Goal: Information Seeking & Learning: Find specific fact

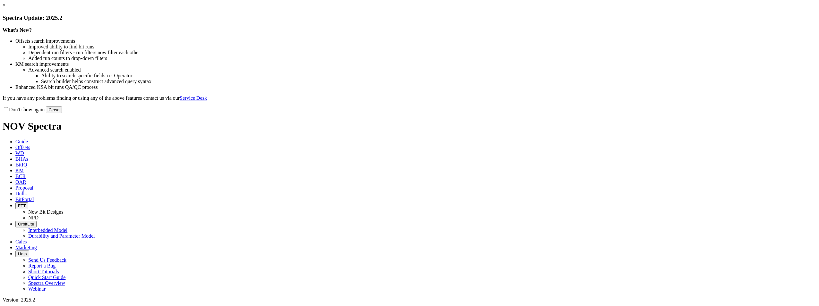
click at [5, 8] on link "×" at bounding box center [4, 5] width 3 height 5
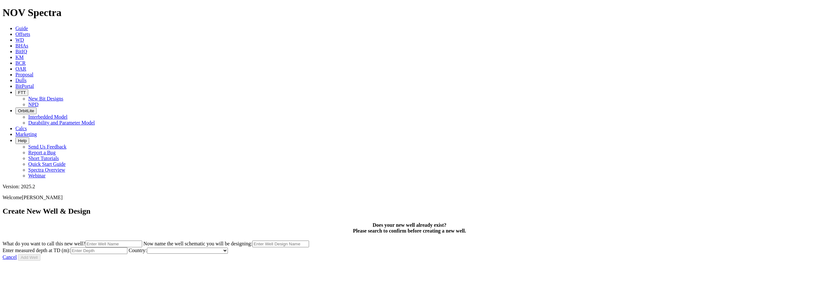
click at [24, 55] on span "KM" at bounding box center [19, 57] width 8 height 5
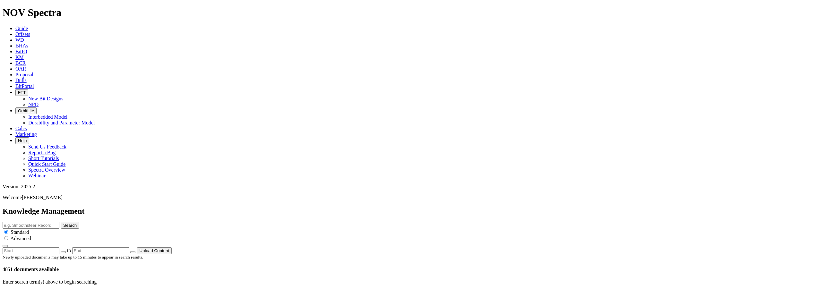
click at [8, 236] on input "radio" at bounding box center [6, 238] width 4 height 4
radio input "true"
radio input "false"
click at [159, 279] on link "advanced search options" at bounding box center [134, 281] width 50 height 5
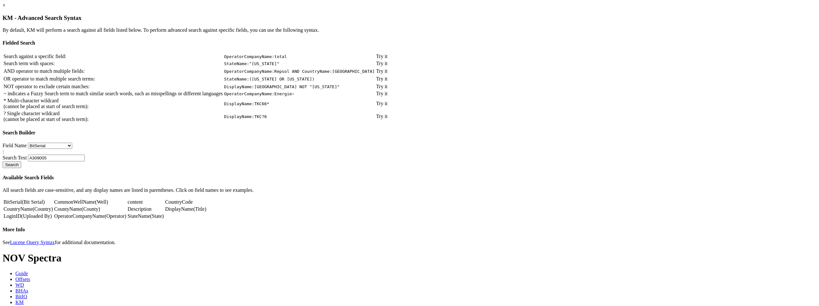
scroll to position [8, 0]
click at [33, 212] on link "CountryName" at bounding box center [18, 208] width 29 height 5
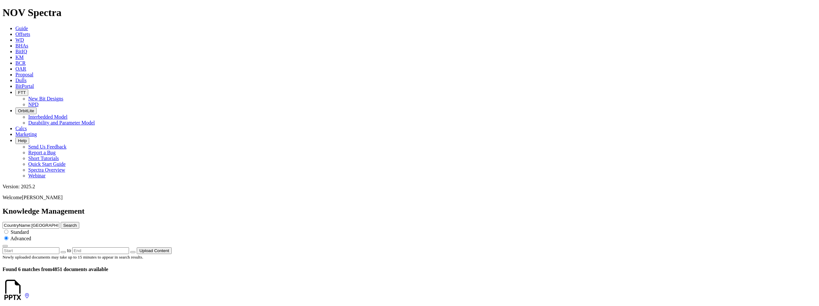
click at [59, 222] on input "CountryName:[GEOGRAPHIC_DATA]" at bounding box center [31, 225] width 57 height 7
type input "CountryName:UN"
click at [5, 246] on icon "button" at bounding box center [5, 246] width 0 height 0
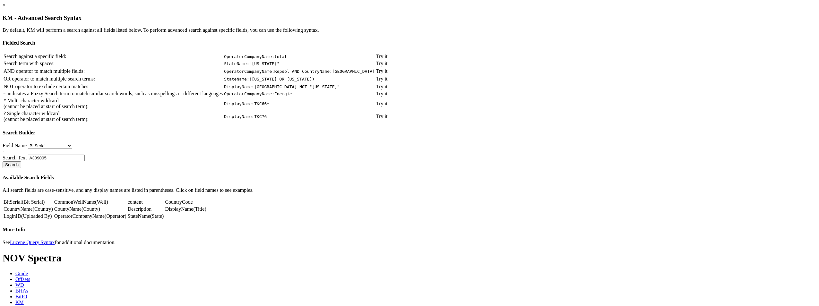
click at [127, 205] on td "CommonWellName (Well)" at bounding box center [90, 202] width 73 height 6
click at [82, 212] on link "CountyName" at bounding box center [67, 208] width 27 height 5
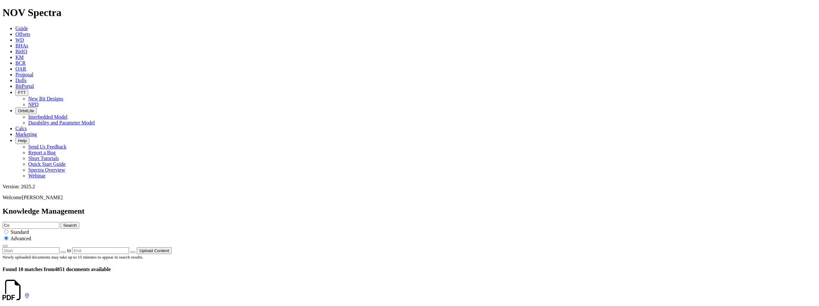
type input "C"
click at [655, 222] on div "Search Standard Advanced" at bounding box center [410, 234] width 814 height 25
click at [79, 222] on button "Search" at bounding box center [70, 225] width 19 height 7
click at [5, 246] on icon "button" at bounding box center [5, 246] width 0 height 0
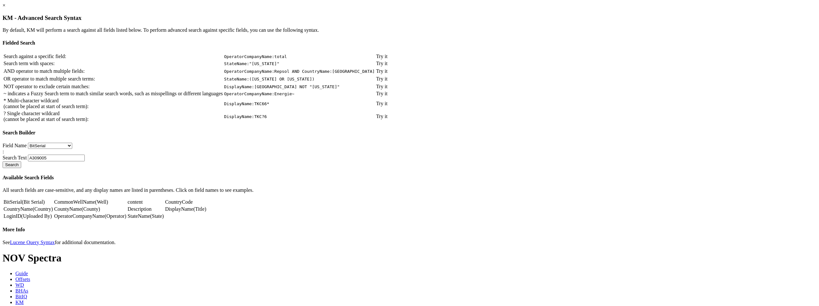
scroll to position [8, 0]
click at [193, 205] on link "CountryCode" at bounding box center [179, 201] width 28 height 5
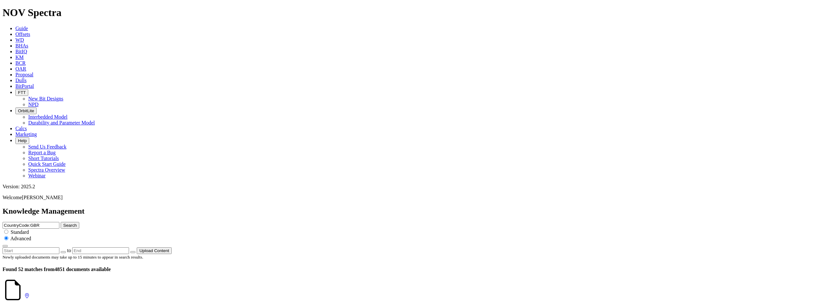
click at [59, 222] on input "CountryCode:GBR" at bounding box center [31, 225] width 57 height 7
type input "CountryCode:[GEOGRAPHIC_DATA]"
click at [79, 222] on button "Search" at bounding box center [70, 225] width 19 height 7
click at [63, 252] on icon "button" at bounding box center [63, 252] width 0 height 0
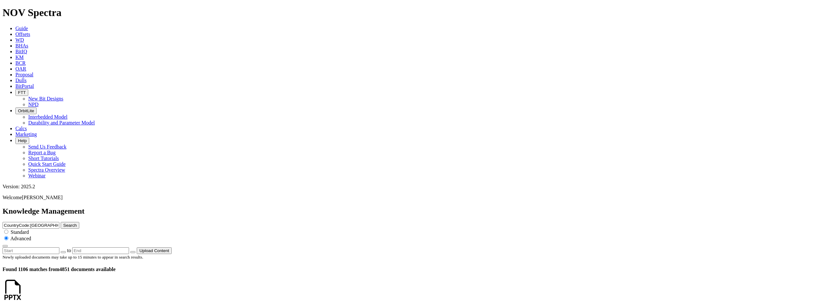
type input "[DATE]"
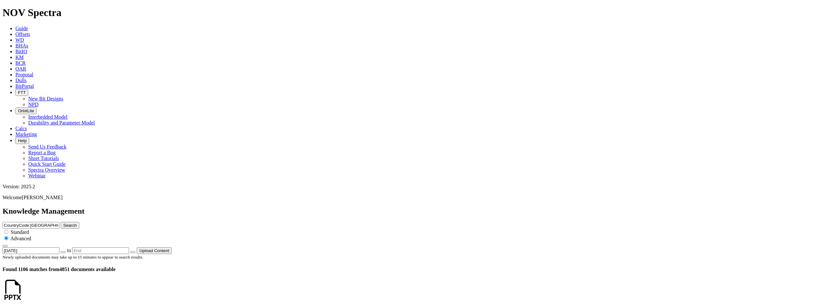
click at [133, 252] on icon "button" at bounding box center [133, 252] width 0 height 0
click at [711, 222] on span "CountryCode:USA Search Standard Advanced 1/1/22 to Upload Content" at bounding box center [410, 237] width 814 height 31
click at [5, 246] on icon "button" at bounding box center [5, 246] width 0 height 0
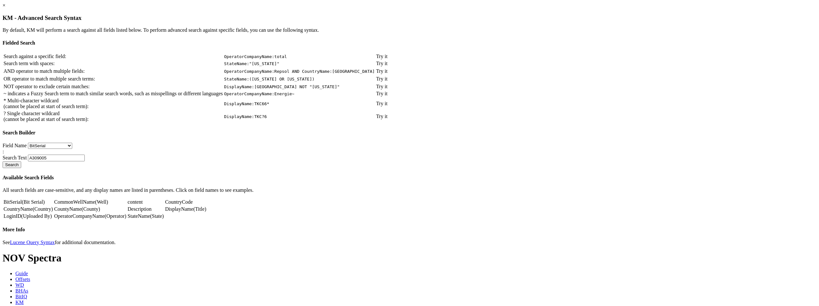
click at [5, 8] on link "×" at bounding box center [4, 5] width 3 height 5
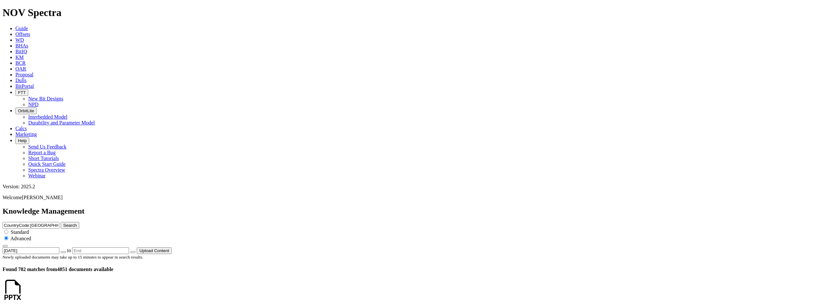
scroll to position [539, 0]
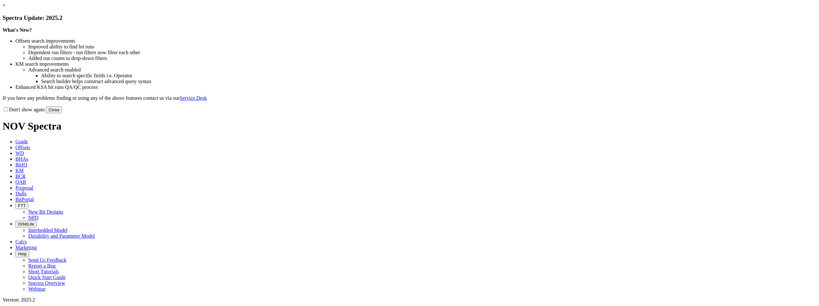
click at [62, 113] on button "Close" at bounding box center [54, 110] width 16 height 7
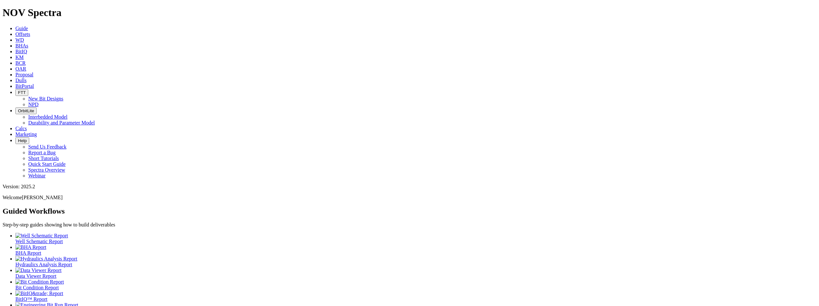
scroll to position [3, 0]
click at [30, 31] on span "Offsets" at bounding box center [22, 33] width 15 height 5
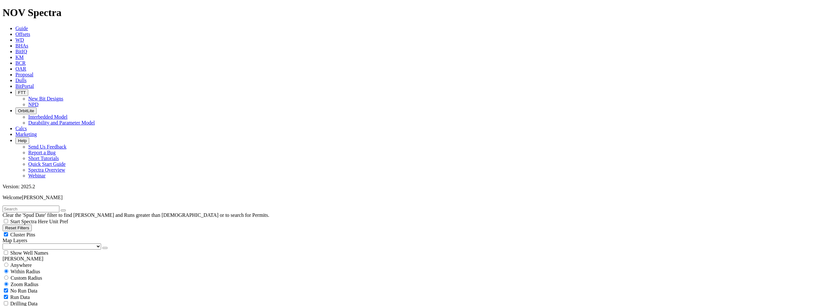
scroll to position [160, 0]
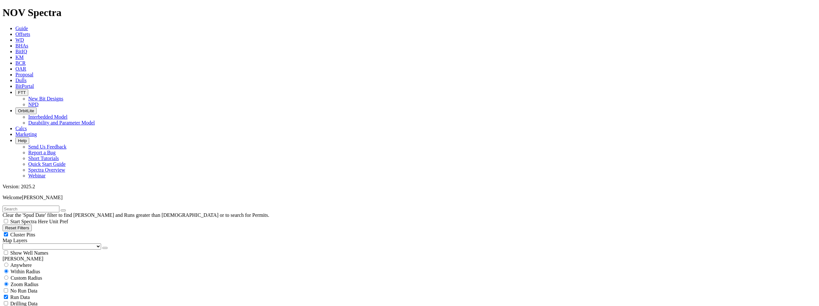
checkbox input "false"
type input "1/1/22"
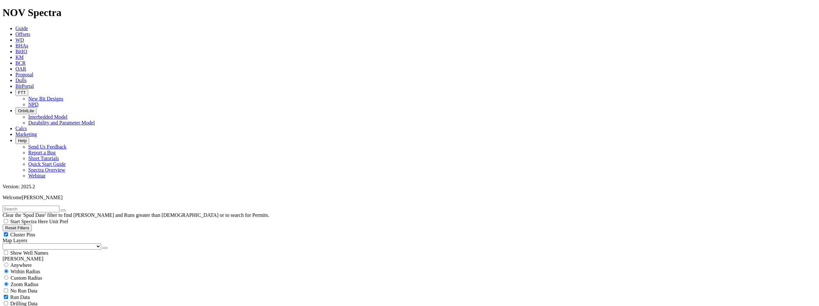
type input "1/1/25"
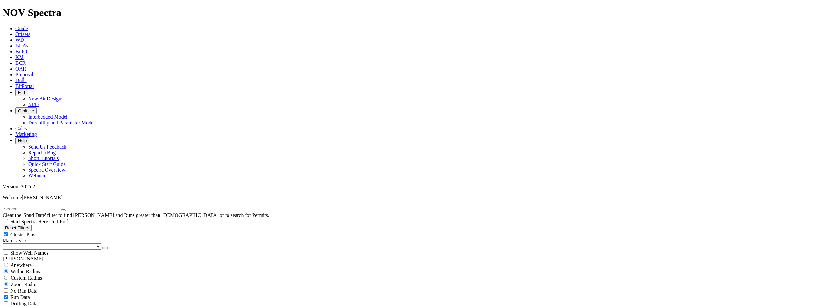
type input "5"
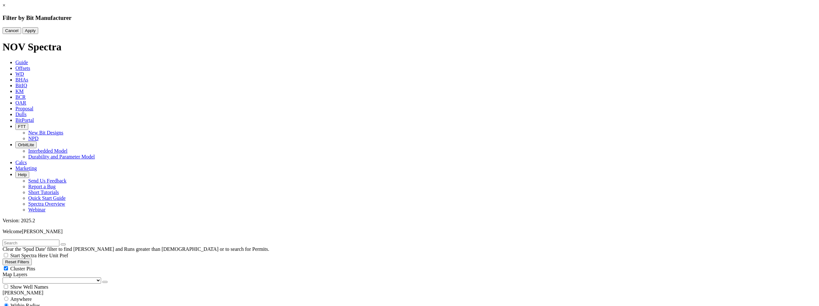
click at [394, 27] on div at bounding box center [410, 27] width 814 height 0
click at [393, 27] on div at bounding box center [410, 27] width 814 height 0
click at [21, 34] on button "Cancel" at bounding box center [12, 30] width 19 height 7
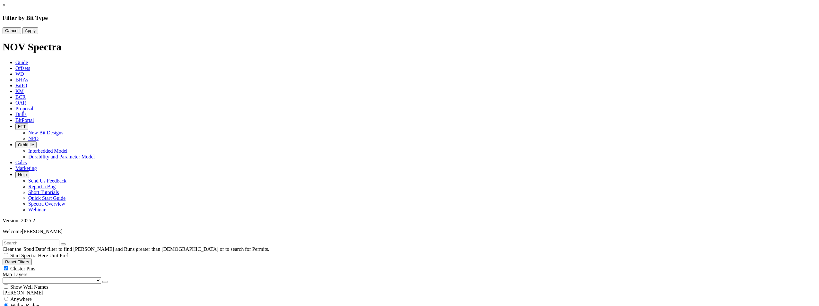
click at [386, 27] on div at bounding box center [410, 27] width 814 height 0
click at [38, 34] on button "Apply" at bounding box center [30, 30] width 16 height 7
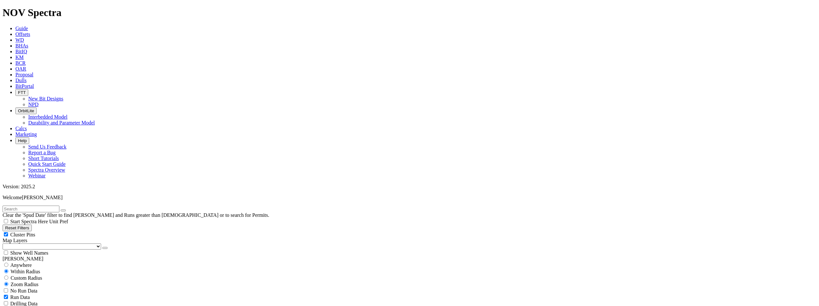
click at [38, 244] on select "US Counties Alberta, CA Townships British Columbia, CA Townships British Columb…" at bounding box center [52, 247] width 99 height 6
click at [5, 244] on select "US Counties Alberta, CA Townships British Columbia, CA Townships British Columb…" at bounding box center [52, 247] width 99 height 6
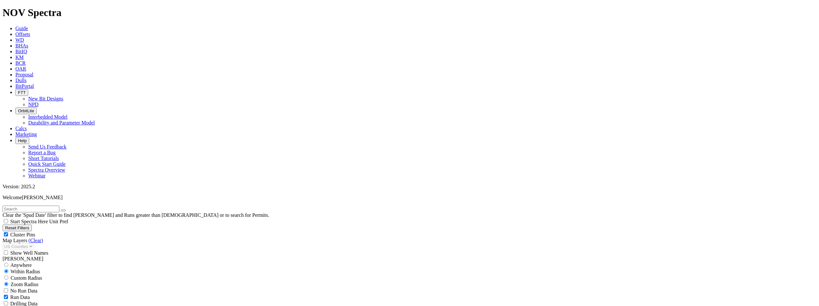
click at [64, 294] on div "Run Data" at bounding box center [410, 297] width 814 height 6
checkbox input "true"
checkbox input "false"
select select
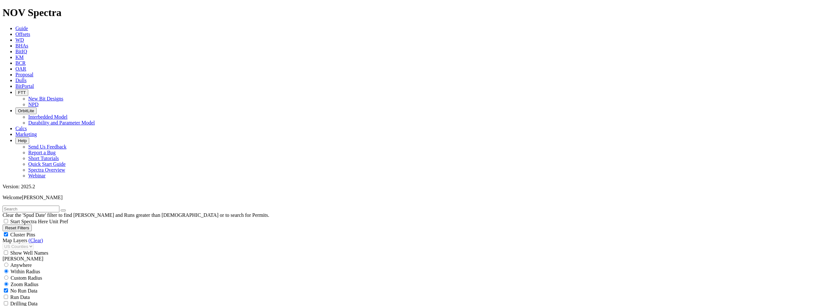
type input "[DATE]"
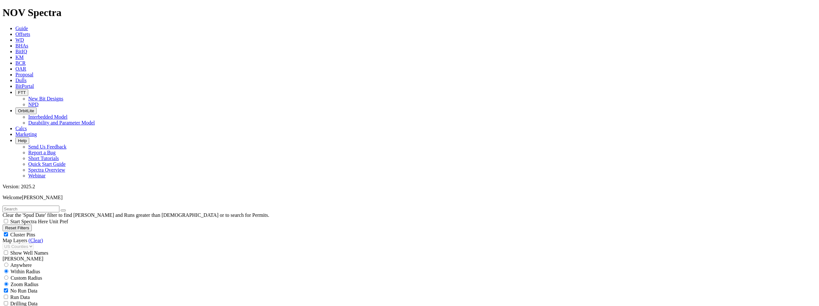
click at [32, 225] on button "Reset Filters" at bounding box center [17, 228] width 29 height 7
checkbox input "true"
type input "[DATE]"
click at [5, 226] on icon "button" at bounding box center [5, 228] width 0 height 5
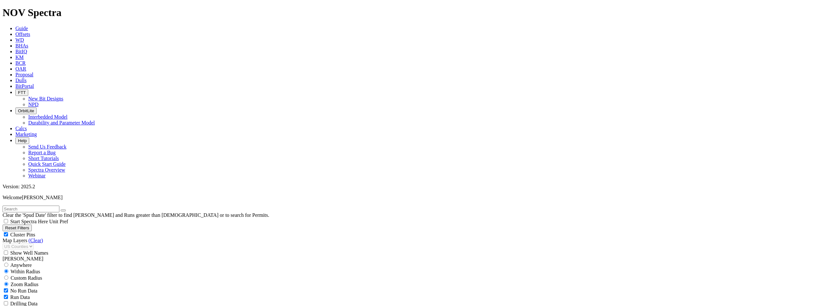
click at [63, 231] on div "Cluster Pins" at bounding box center [410, 234] width 814 height 6
checkbox input "false"
click at [9, 288] on div "No Run Data" at bounding box center [410, 291] width 814 height 6
click at [65, 294] on div "Run Data" at bounding box center [410, 297] width 814 height 6
checkbox input "true"
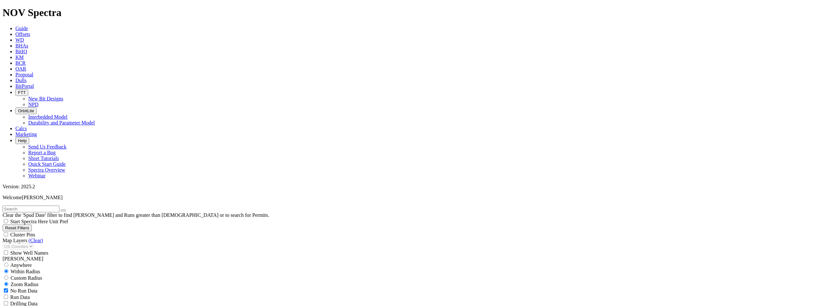
checkbox input "false"
click at [11, 288] on div "No Run Data" at bounding box center [410, 291] width 814 height 6
checkbox input "false"
checkbox input "true"
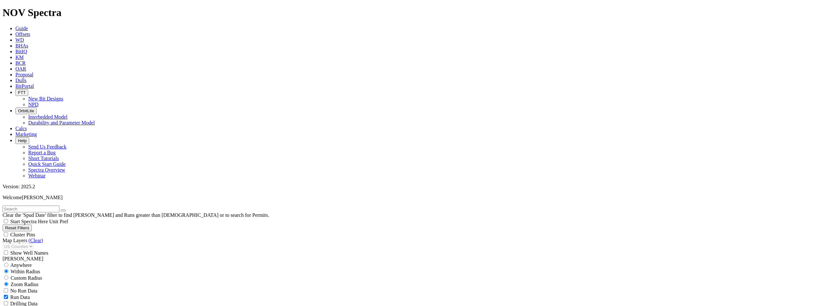
checkbox input "true"
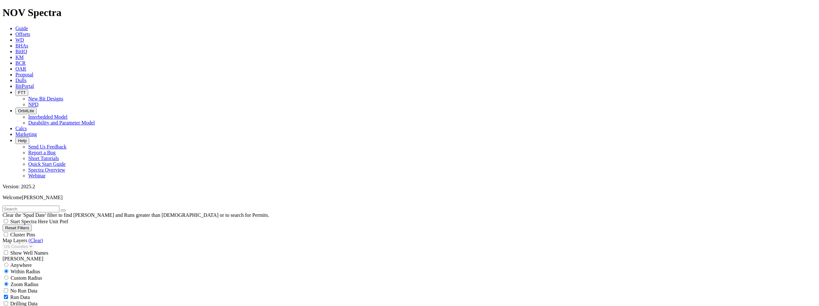
click at [8, 263] on input "radio" at bounding box center [6, 265] width 4 height 4
radio input "true"
radio input "false"
checkbox input "false"
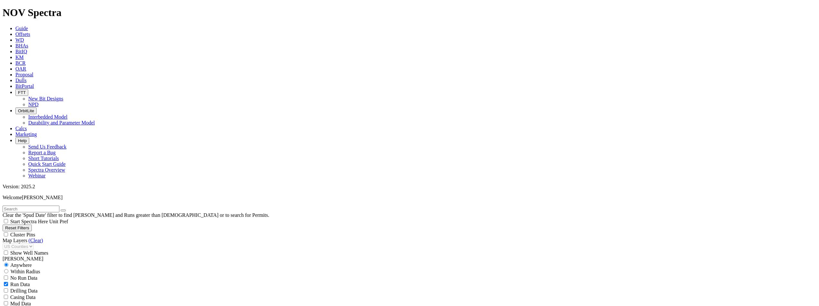
click at [11, 288] on div "Drilling Data" at bounding box center [410, 291] width 814 height 6
checkbox input "true"
click at [12, 275] on div "No Run Data" at bounding box center [410, 278] width 814 height 6
checkbox input "true"
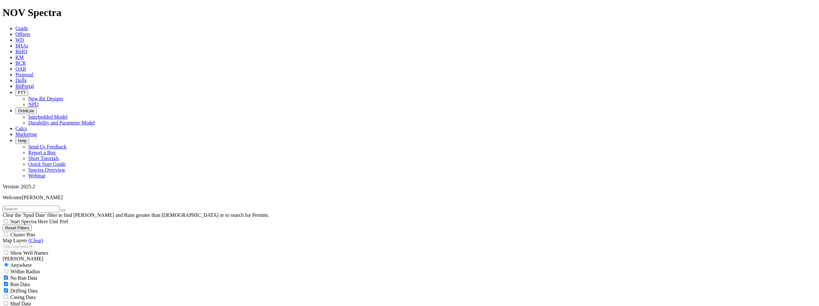
checkbox input "true"
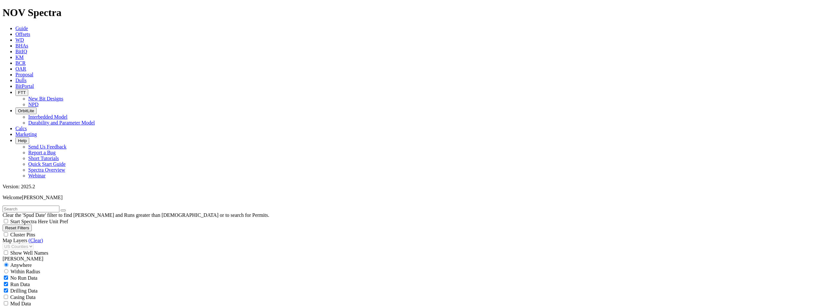
click at [63, 306] on div "Survey Data" at bounding box center [410, 310] width 814 height 6
checkbox input "true"
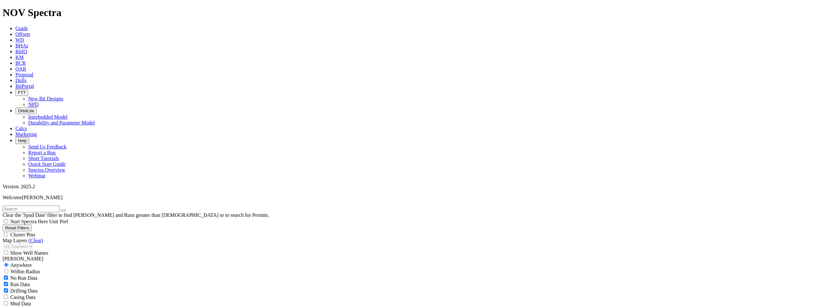
type input "[DATE]"
radio input "false"
radio input "true"
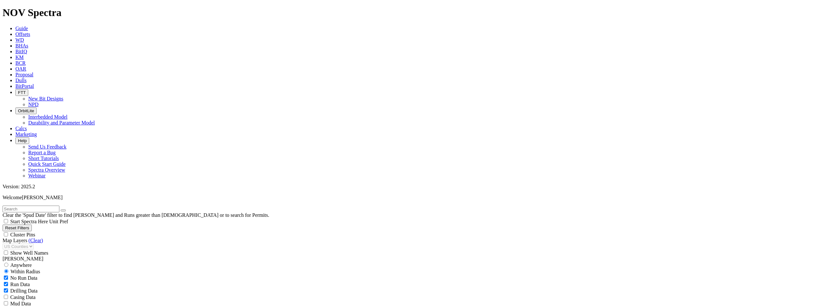
scroll to position [138, 0]
click at [66, 306] on div "Casing Data" at bounding box center [410, 310] width 814 height 6
checkbox input "true"
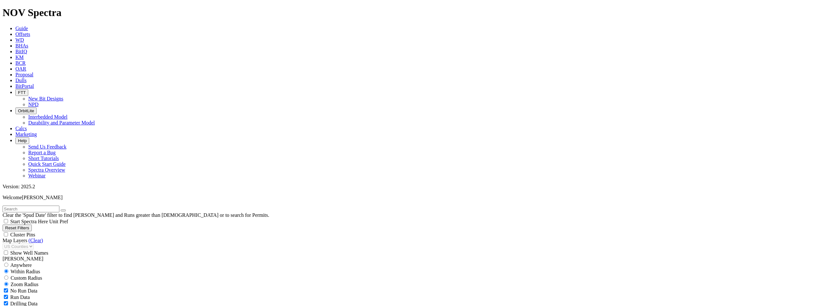
checkbox input "true"
click at [32, 225] on button "Reset Filters" at bounding box center [17, 228] width 29 height 7
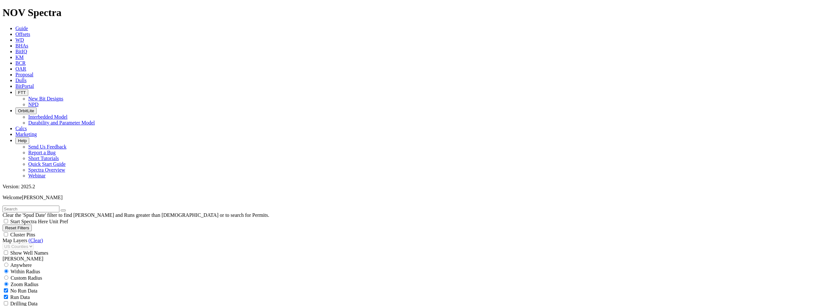
checkbox input "false"
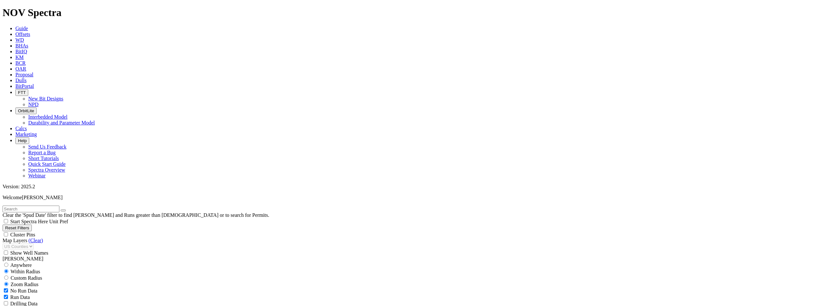
checkbox input "false"
type input "[DATE]"
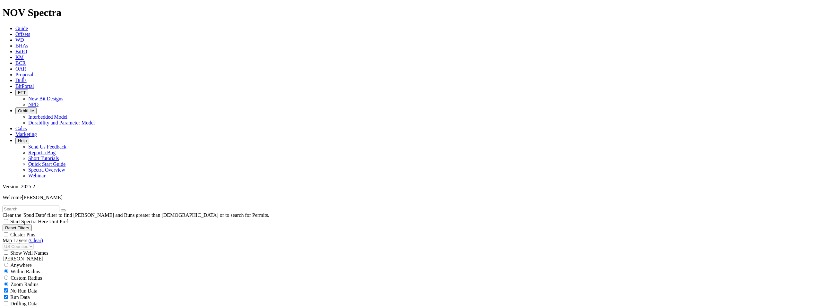
scroll to position [1978, 0]
type input "2100"
checkbox input "false"
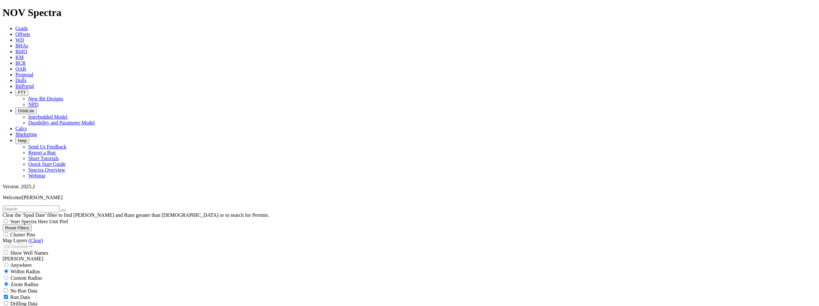
type input "2000"
click at [63, 294] on div "Run Data" at bounding box center [410, 297] width 814 height 6
checkbox input "true"
checkbox input "false"
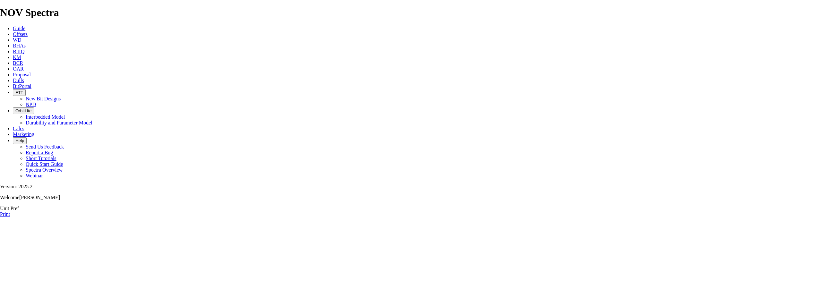
click at [542, 206] on div "Unit Pref Print" at bounding box center [409, 212] width 819 height 12
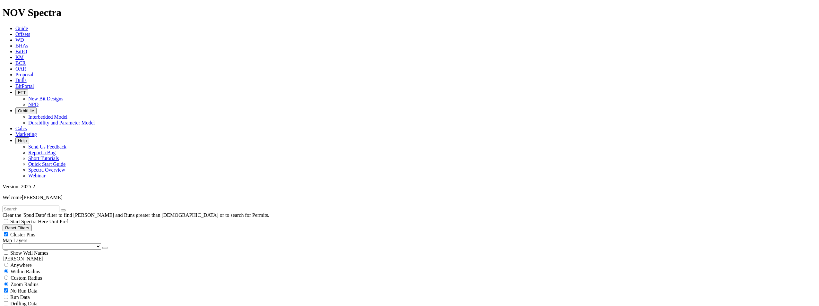
click at [67, 294] on div "Run Data" at bounding box center [410, 297] width 814 height 6
checkbox input "true"
click at [8, 288] on div "No Run Data" at bounding box center [410, 291] width 814 height 6
checkbox input "false"
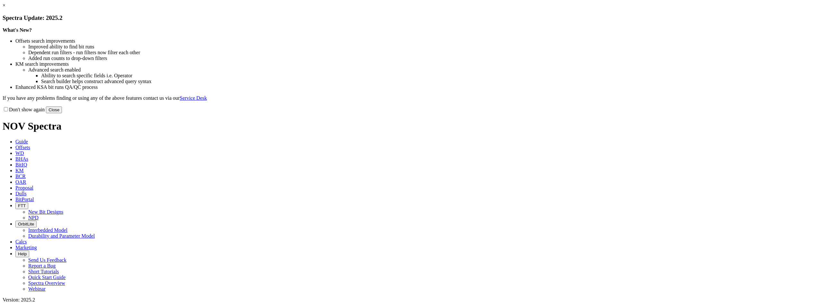
click at [62, 113] on button "Close" at bounding box center [54, 110] width 16 height 7
click at [45, 112] on label "Don't show again" at bounding box center [24, 109] width 42 height 5
click at [8, 111] on input "Don't show again" at bounding box center [6, 109] width 4 height 4
checkbox input "true"
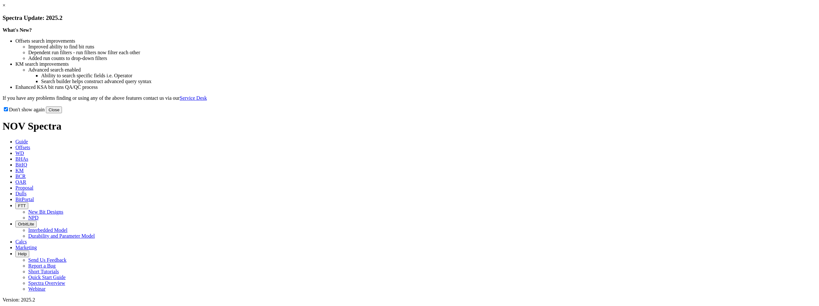
click at [62, 113] on button "Close" at bounding box center [54, 110] width 16 height 7
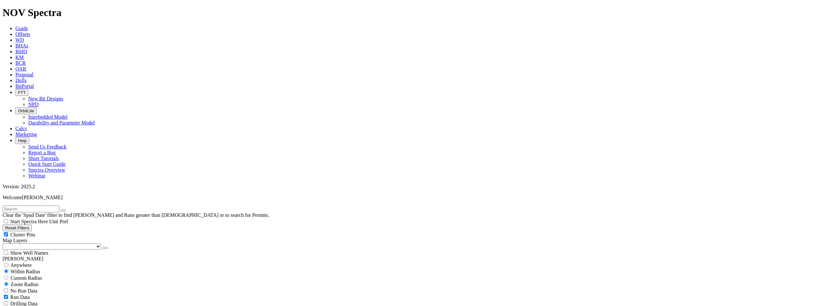
checkbox input "true"
click at [10, 245] on div "Drilling Data" at bounding box center [410, 303] width 814 height 6
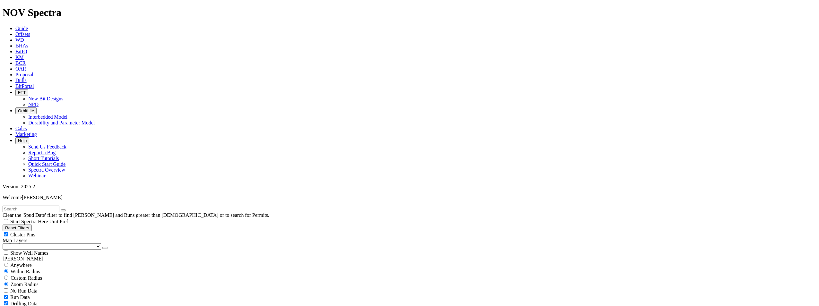
checkbox input "true"
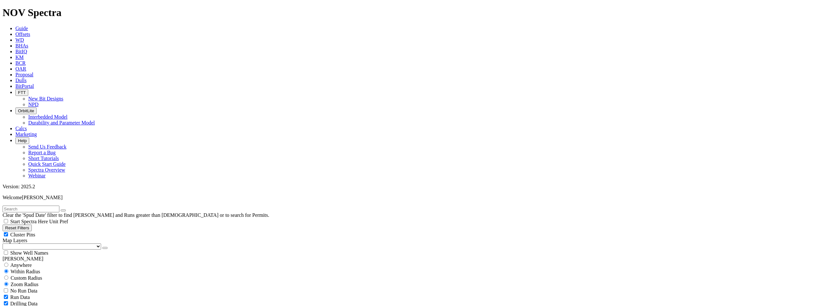
drag, startPoint x: 79, startPoint y: 230, endPoint x: 74, endPoint y: 232, distance: 4.9
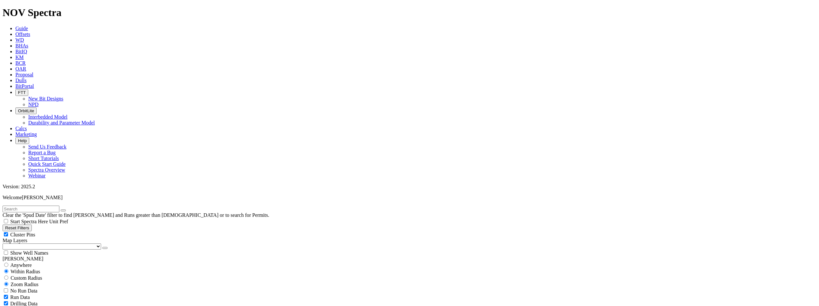
type input "[DATE]"
click at [20, 245] on span "Drilling Data" at bounding box center [23, 303] width 27 height 5
checkbox input "false"
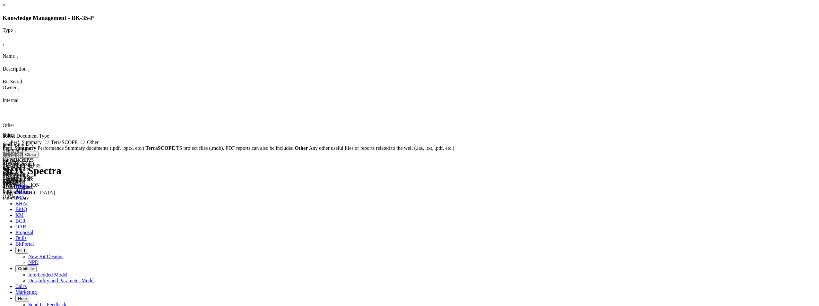
click at [5, 8] on link "×" at bounding box center [4, 5] width 3 height 5
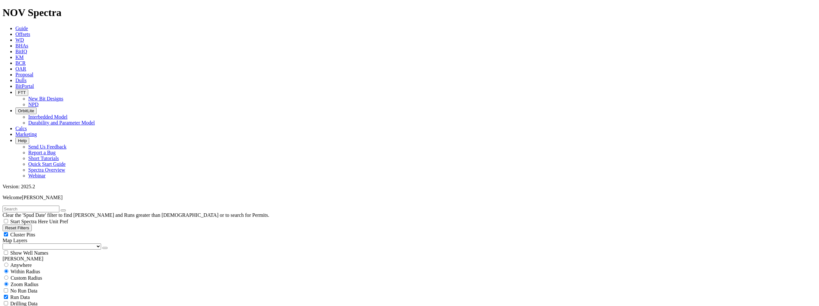
click at [15, 55] on icon at bounding box center [15, 57] width 0 height 5
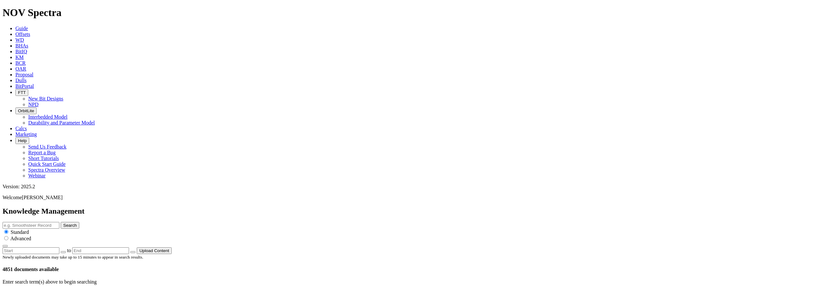
click at [24, 55] on span "KM" at bounding box center [19, 57] width 8 height 5
click at [59, 222] on input "text" at bounding box center [31, 225] width 57 height 7
paste input "INTERCHANGE B S22-30-16C"
type input "INTERCHANGE B S22-30-16C"
click at [79, 222] on button "Search" at bounding box center [70, 225] width 19 height 7
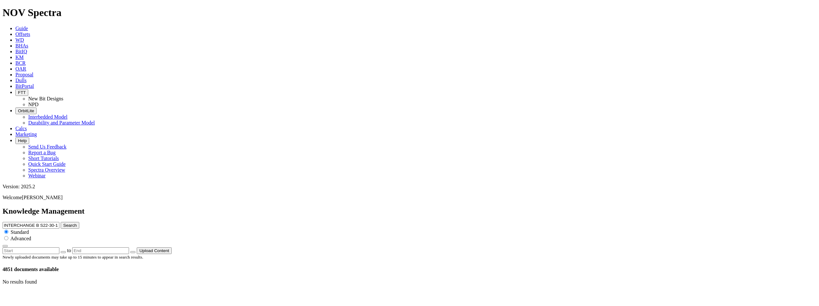
drag, startPoint x: 550, startPoint y: 35, endPoint x: 437, endPoint y: 32, distance: 112.7
click at [437, 207] on div "Knowledge Management INTERCHANGE B S22-30-16C Search Standard Advanced to Uploa…" at bounding box center [410, 230] width 814 height 47
paste input "BASHOR FED 27-3-4-HN"
type input "BASHOR FED 27-3-4-HN"
click at [79, 222] on button "Search" at bounding box center [70, 225] width 19 height 7
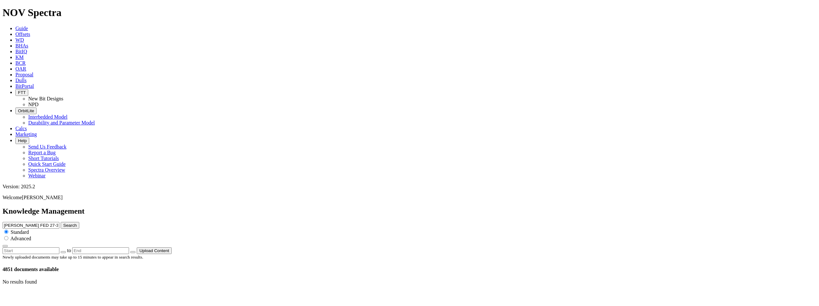
drag, startPoint x: 557, startPoint y: 35, endPoint x: 462, endPoint y: 38, distance: 95.4
click at [462, 207] on div "Knowledge Management BASHOR FED 27-3-4-HN Search Standard Advanced to Upload Co…" at bounding box center [410, 230] width 814 height 47
paste input "MARGARITA 13 FEDERAL COM 020H"
type input "MARGARITA 13 FEDERAL COM 020H"
click at [79, 222] on button "Search" at bounding box center [70, 225] width 19 height 7
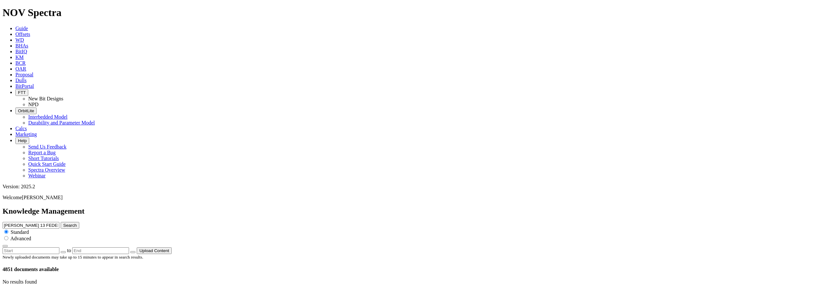
drag, startPoint x: 559, startPoint y: 32, endPoint x: 429, endPoint y: 38, distance: 130.4
click at [429, 207] on div "Knowledge Management MARGARITA 13 FEDERAL COM 020H Search Standard Advanced to …" at bounding box center [410, 230] width 814 height 47
paste input "UL HUTTON F 6"
type input "UL HUTTON F 6H"
click at [79, 222] on button "Search" at bounding box center [70, 225] width 19 height 7
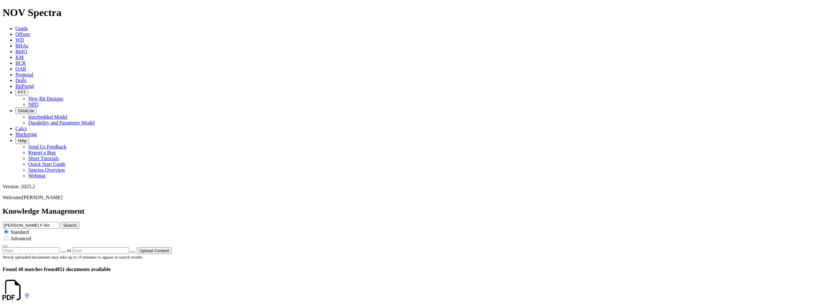
drag, startPoint x: 532, startPoint y: 34, endPoint x: 428, endPoint y: 34, distance: 104.0
click at [428, 207] on div "Knowledge Management UL HUTTON F 6H Search Standard Advanced to Upload Content" at bounding box center [410, 230] width 814 height 47
paste input "A300222"
type input "A300222"
click at [79, 222] on button "Search" at bounding box center [70, 225] width 19 height 7
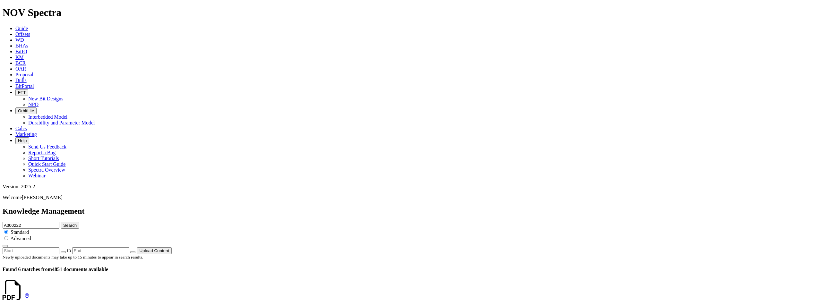
scroll to position [289, 0]
click at [31, 236] on span "Advanced" at bounding box center [20, 238] width 21 height 5
click at [576, 235] on div "Advanced" at bounding box center [410, 238] width 814 height 6
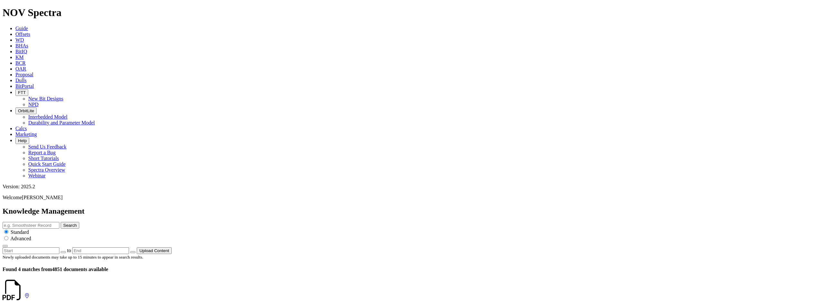
click at [8, 236] on input "radio" at bounding box center [6, 238] width 4 height 4
radio input "true"
radio input "false"
click at [31, 236] on span "Advanced" at bounding box center [20, 238] width 21 height 5
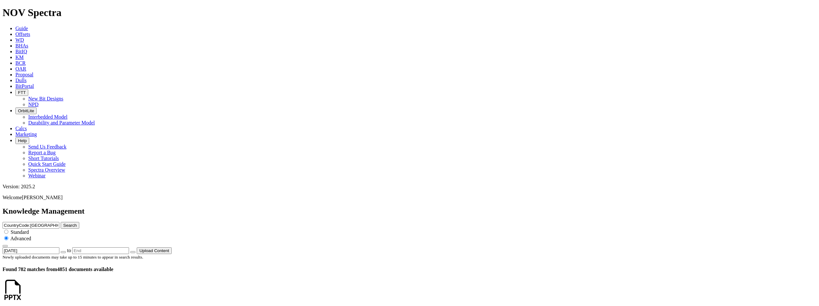
scroll to position [539, 0]
click at [5, 246] on icon "button" at bounding box center [5, 246] width 0 height 0
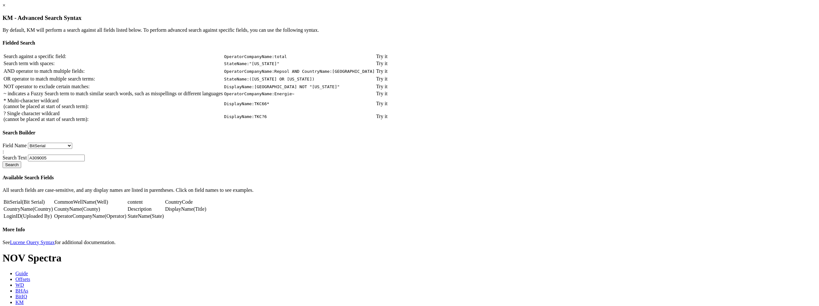
scroll to position [8, 0]
click at [82, 212] on link "CountyName" at bounding box center [67, 208] width 27 height 5
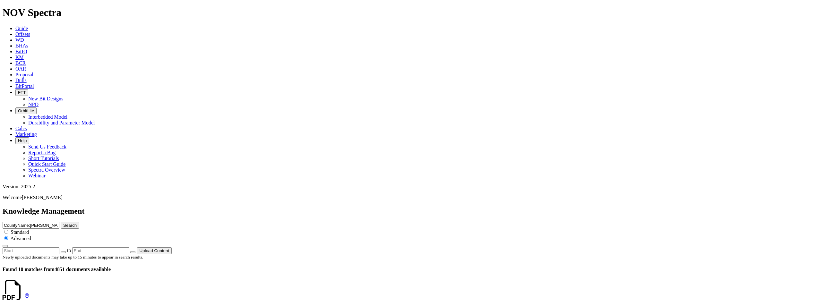
click at [5, 246] on icon "button" at bounding box center [5, 246] width 0 height 0
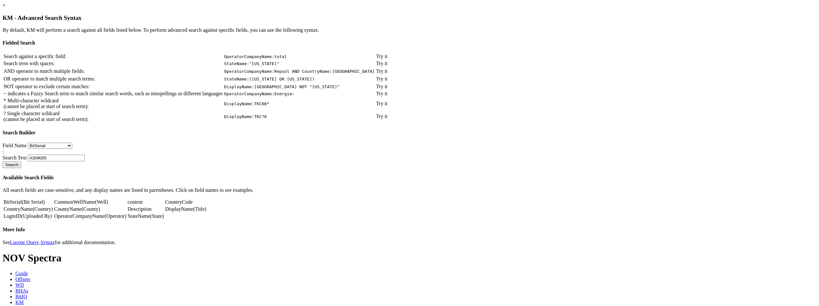
click at [33, 212] on link "CountryName" at bounding box center [18, 208] width 29 height 5
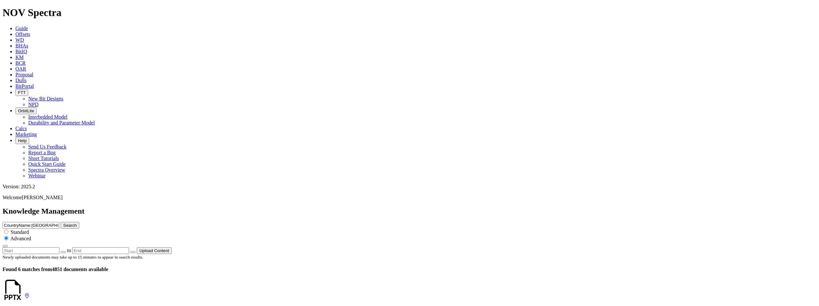
click at [59, 222] on input "CountryName:[GEOGRAPHIC_DATA]" at bounding box center [31, 225] width 57 height 7
click at [5, 246] on icon "button" at bounding box center [5, 246] width 0 height 0
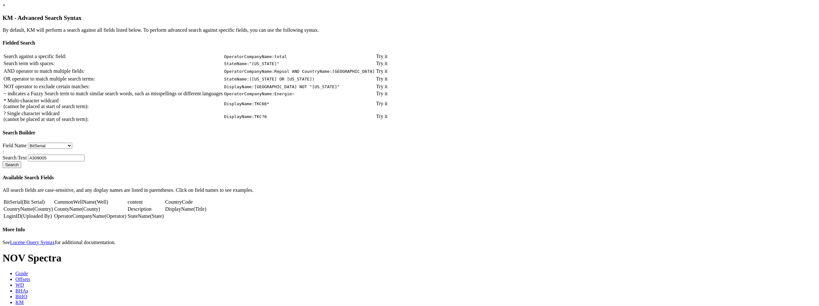
scroll to position [8, 0]
click at [143, 205] on link "content" at bounding box center [135, 201] width 15 height 5
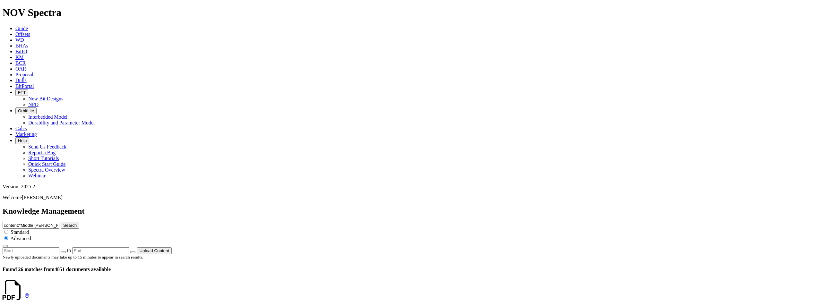
click at [30, 31] on span "Offsets" at bounding box center [22, 33] width 15 height 5
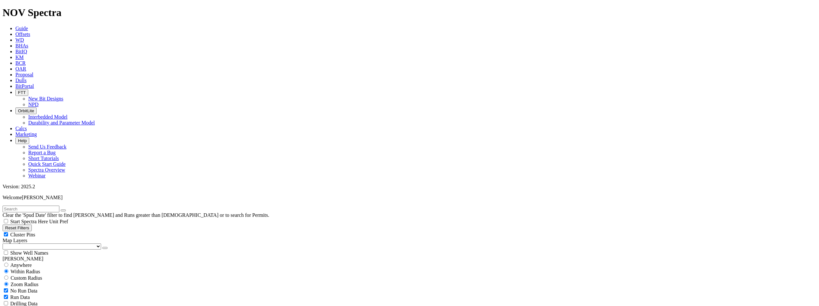
click at [8, 263] on input "radio" at bounding box center [6, 265] width 4 height 4
radio input "true"
radio input "false"
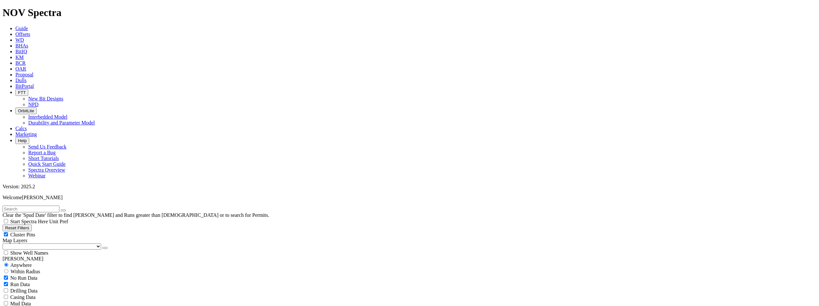
select select "0.4445"
checkbox input "false"
select select "? number:0.4445 ?"
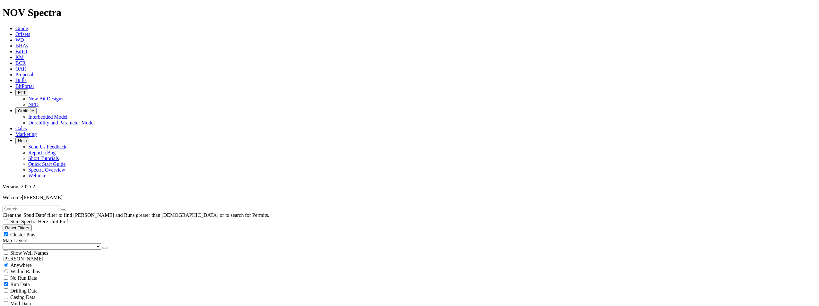
scroll to position [225, 0]
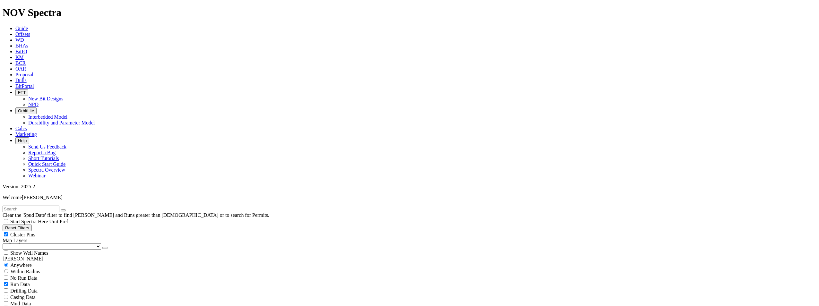
type input "[DATE]"
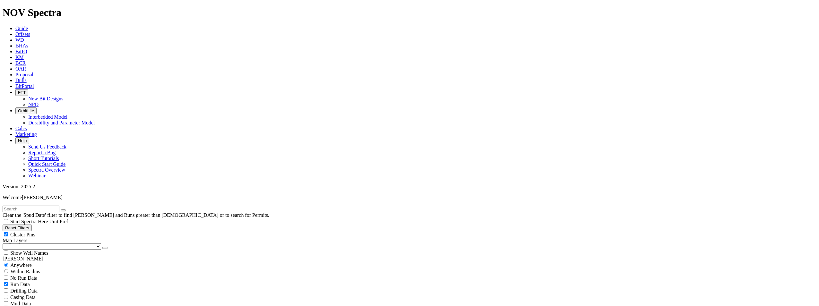
type input "2000"
drag, startPoint x: 742, startPoint y: 47, endPoint x: 743, endPoint y: 41, distance: 5.9
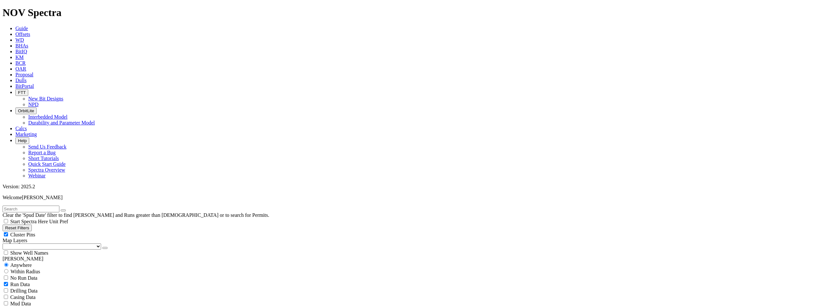
radio input "false"
radio input "true"
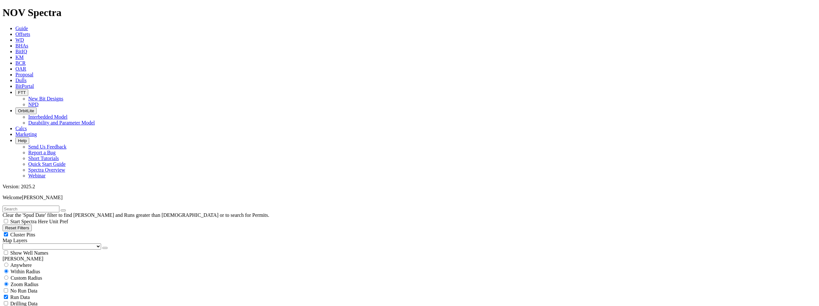
type input "[DATE]"
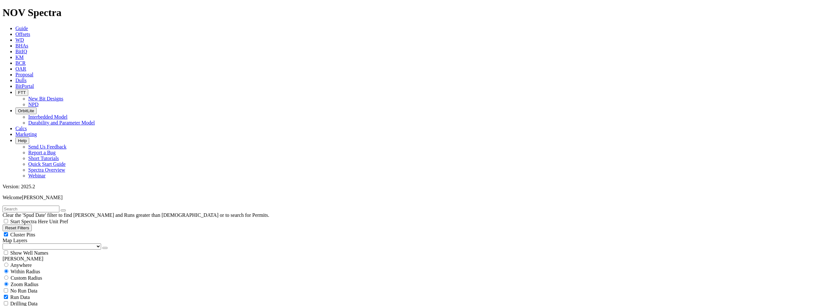
scroll to position [528, 0]
type input "[DATE]"
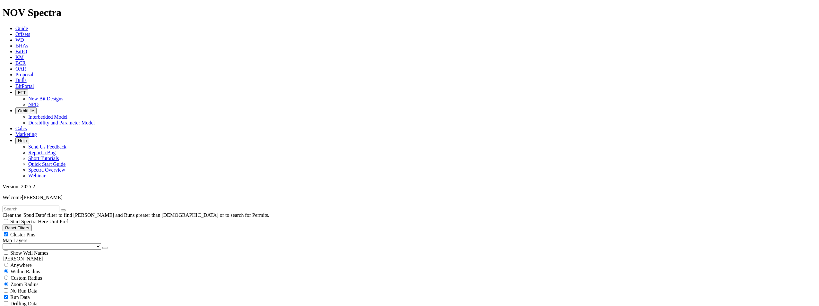
scroll to position [528, 0]
drag, startPoint x: 753, startPoint y: 234, endPoint x: 744, endPoint y: 239, distance: 9.8
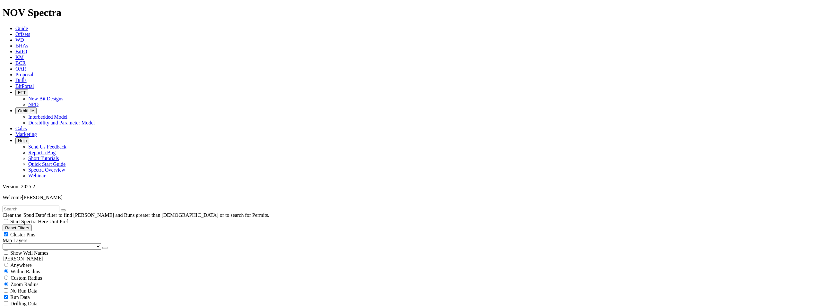
drag, startPoint x: 754, startPoint y: 158, endPoint x: 736, endPoint y: 161, distance: 17.9
drag, startPoint x: 713, startPoint y: 158, endPoint x: 814, endPoint y: 183, distance: 104.1
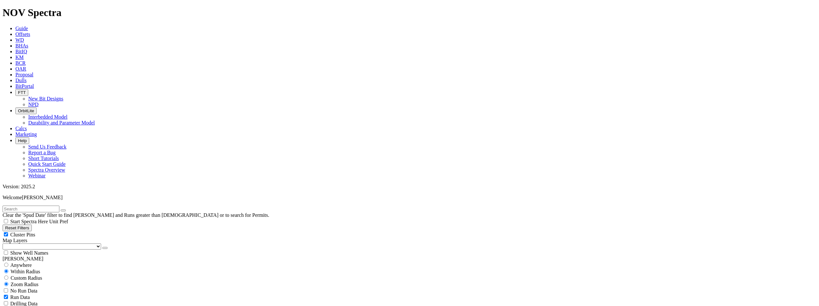
drag, startPoint x: 753, startPoint y: 156, endPoint x: 734, endPoint y: 157, distance: 19.6
copy span "F302732"
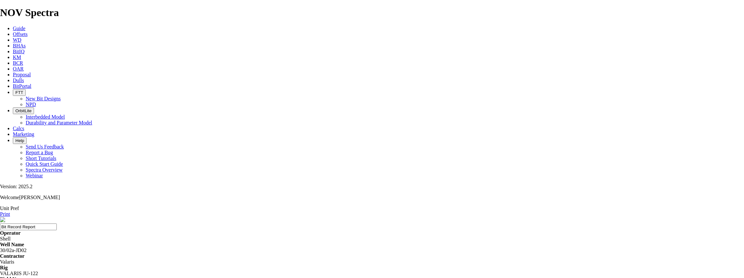
drag, startPoint x: 353, startPoint y: 82, endPoint x: 323, endPoint y: 85, distance: 30.7
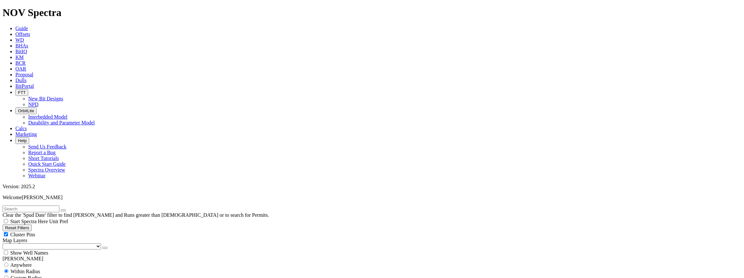
scroll to position [555, 0]
